Goal: Connect with others: Establish contact or relationships with other users

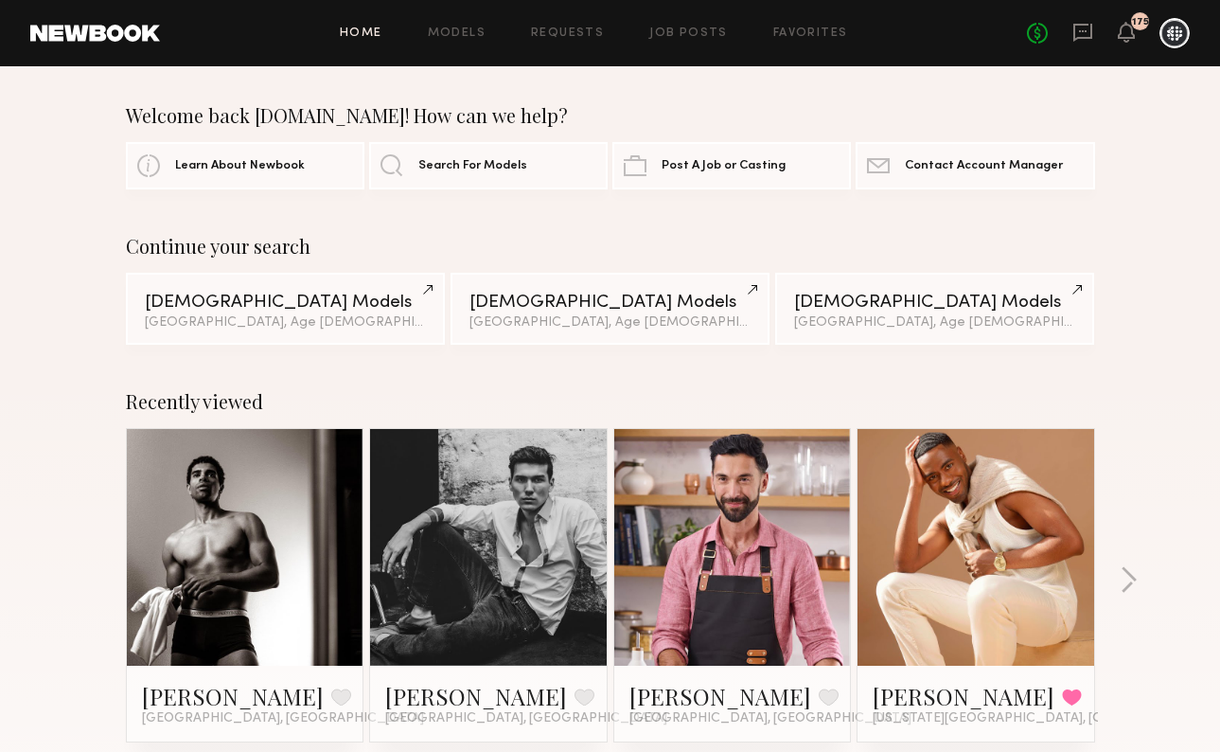
click at [520, 503] on link at bounding box center [489, 547] width 116 height 237
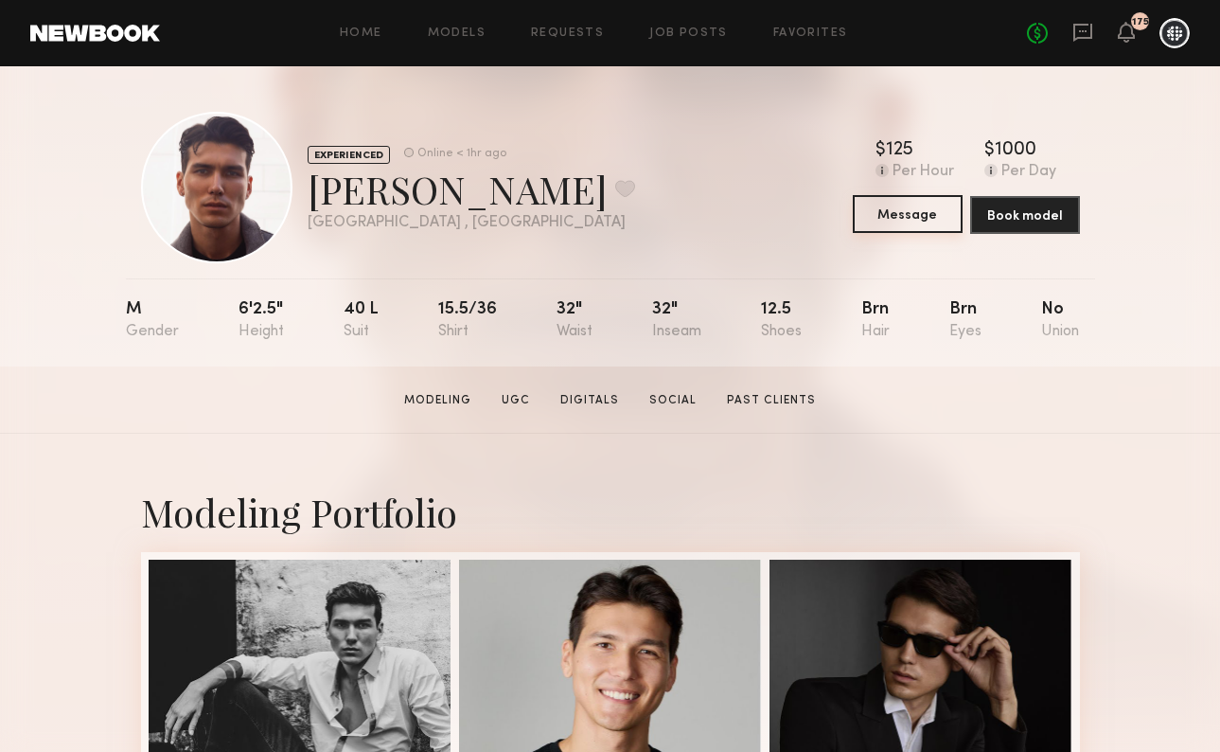
click at [920, 221] on button "Message" at bounding box center [908, 214] width 110 height 38
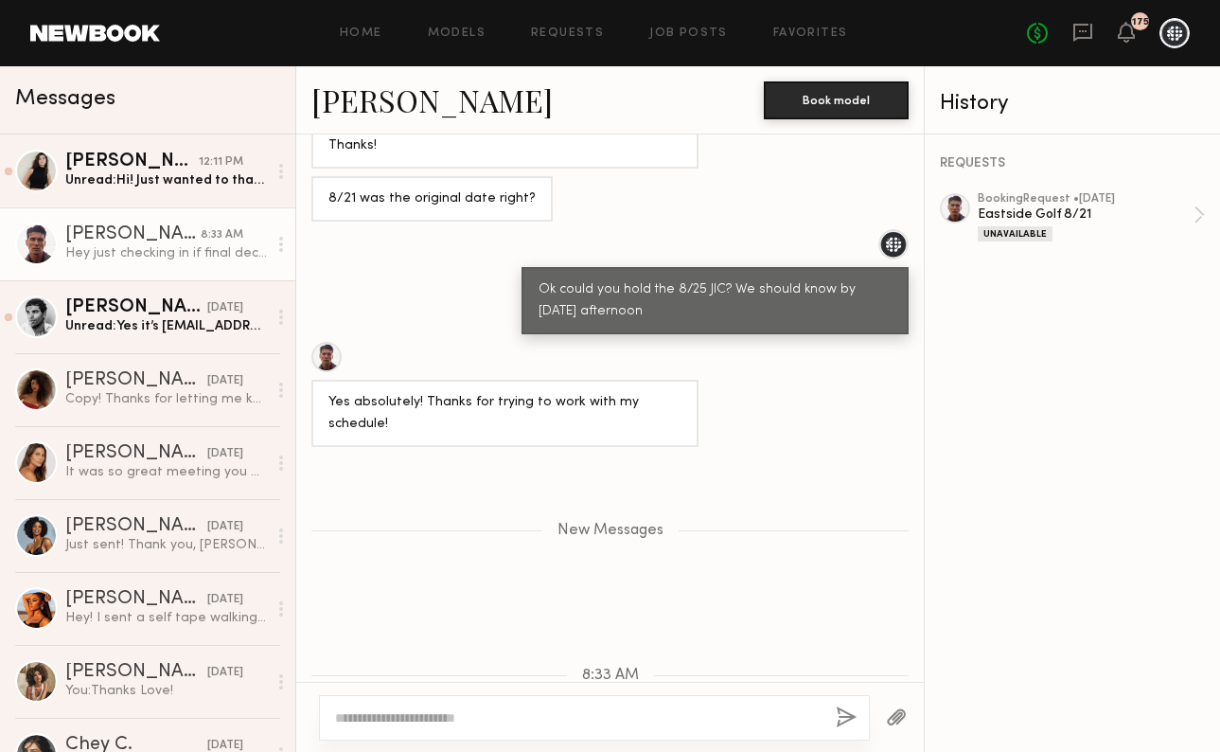
click at [468, 734] on div at bounding box center [594, 717] width 551 height 45
click at [466, 717] on textarea at bounding box center [578, 717] width 486 height 19
type textarea "*"
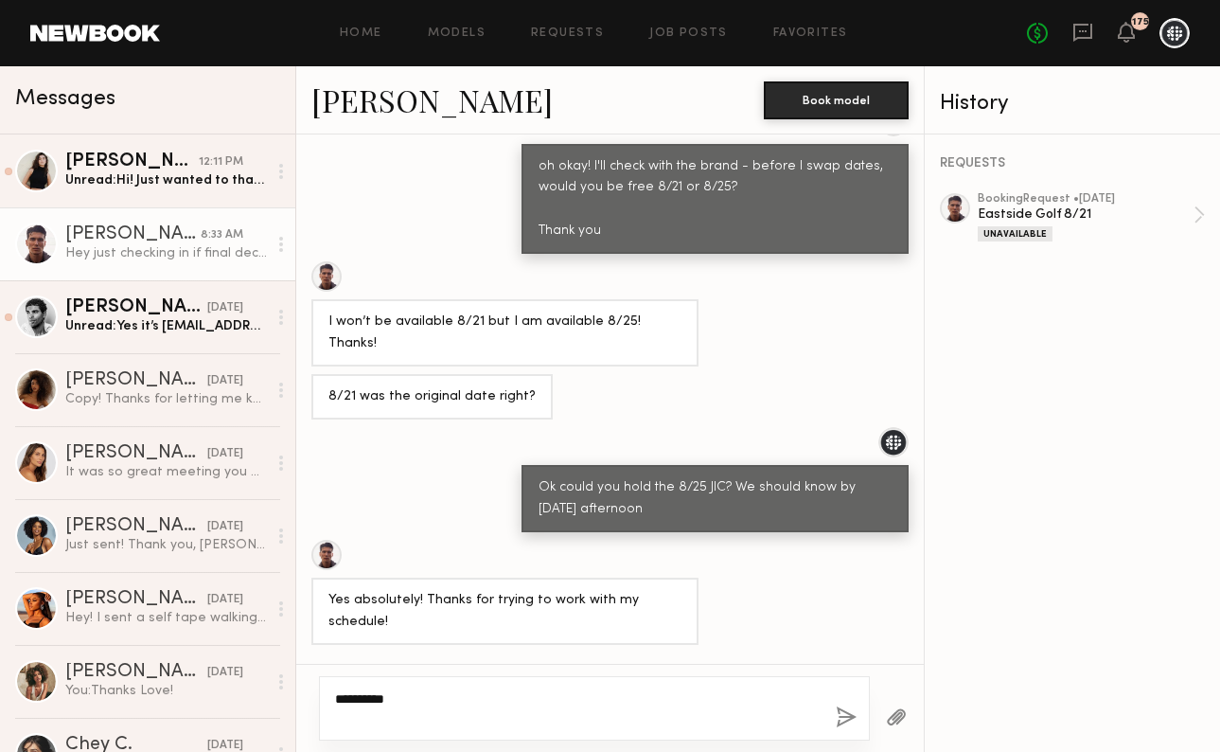
scroll to position [1313, 0]
click at [405, 725] on textarea "*********" at bounding box center [578, 708] width 486 height 38
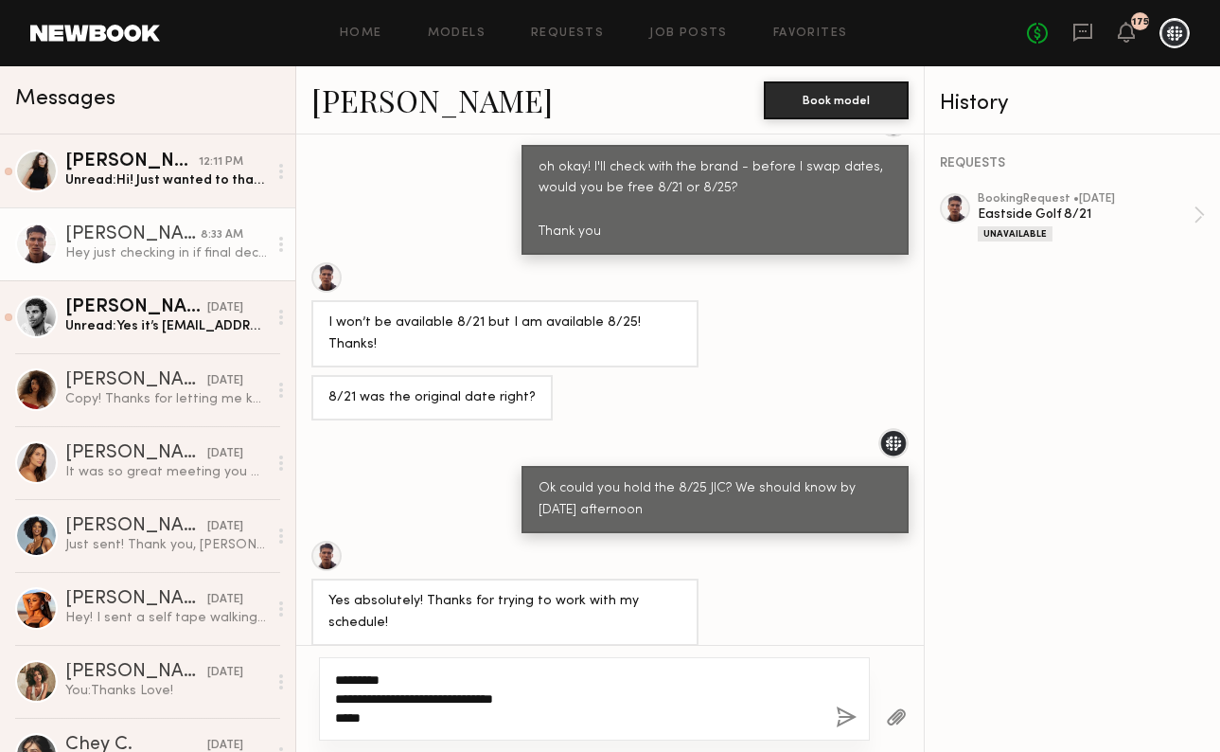
type textarea "**********"
click at [839, 715] on button "button" at bounding box center [846, 718] width 21 height 24
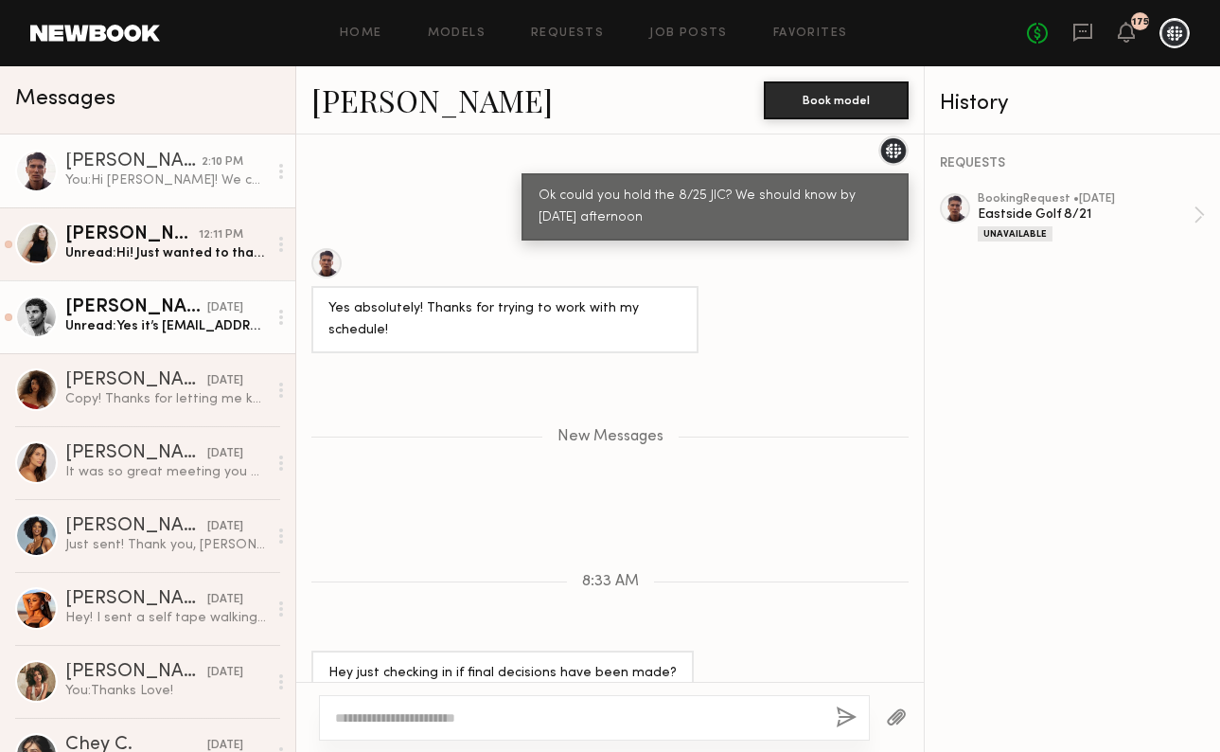
click at [130, 332] on div "Unread: Yes it’s isaiahjcaruso04@gmail.com" at bounding box center [166, 326] width 202 height 18
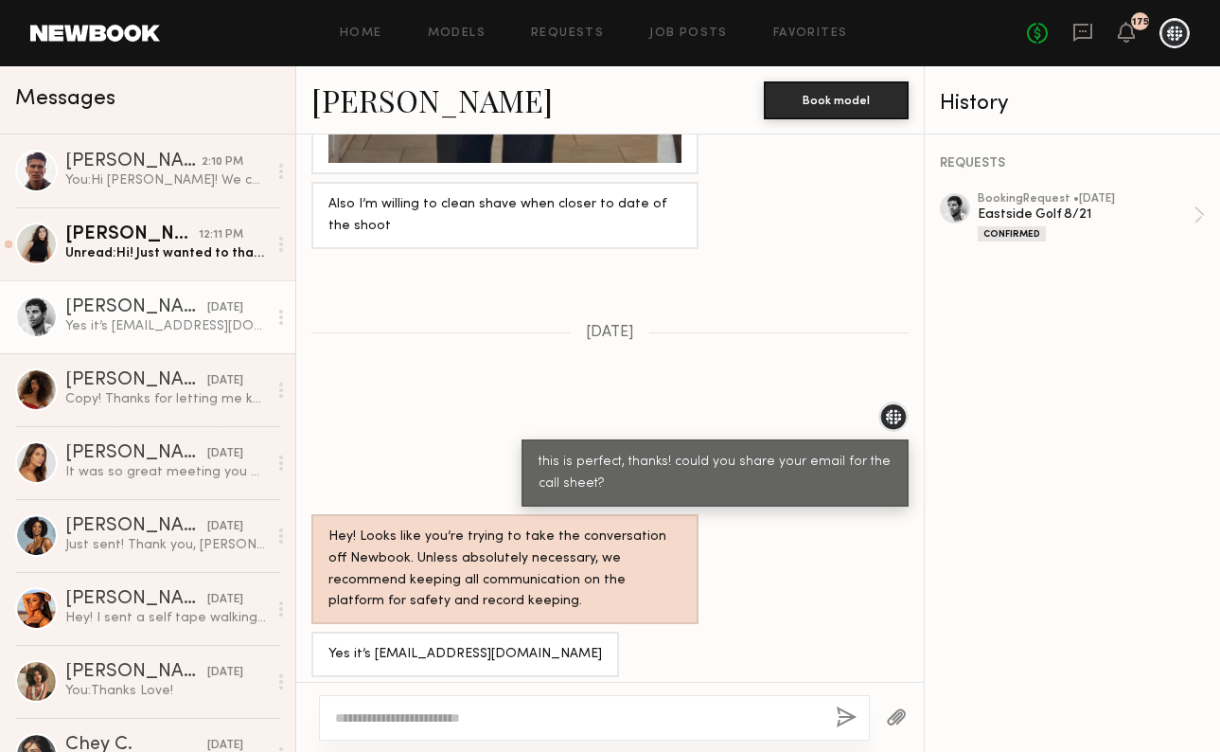
scroll to position [2213, 0]
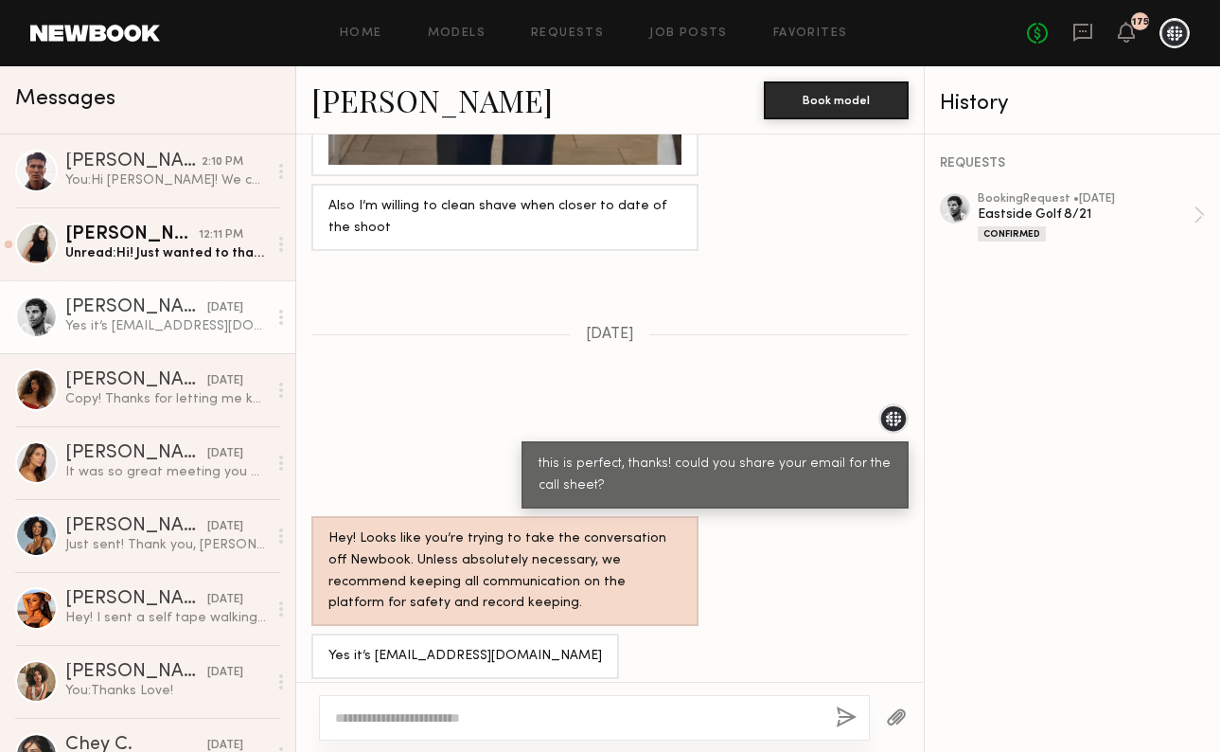
click at [402, 101] on link "Isaiah C." at bounding box center [432, 100] width 241 height 41
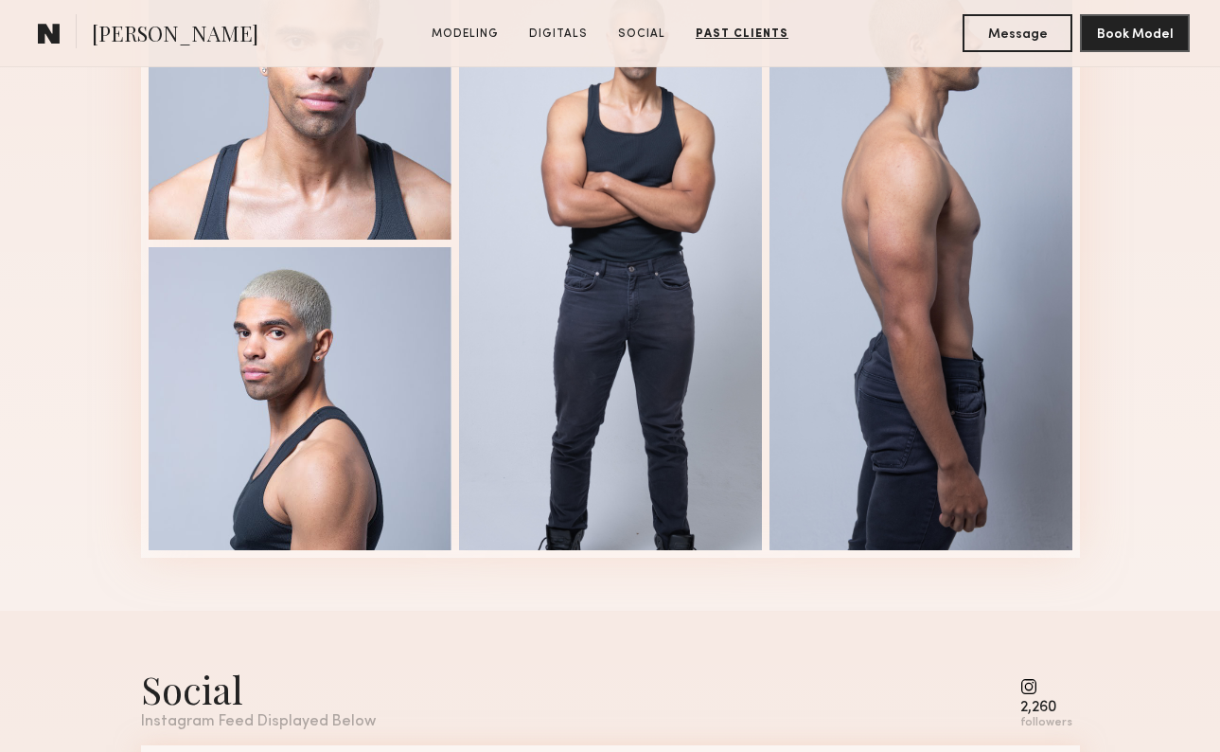
scroll to position [1682, 0]
